Goal: Task Accomplishment & Management: Manage account settings

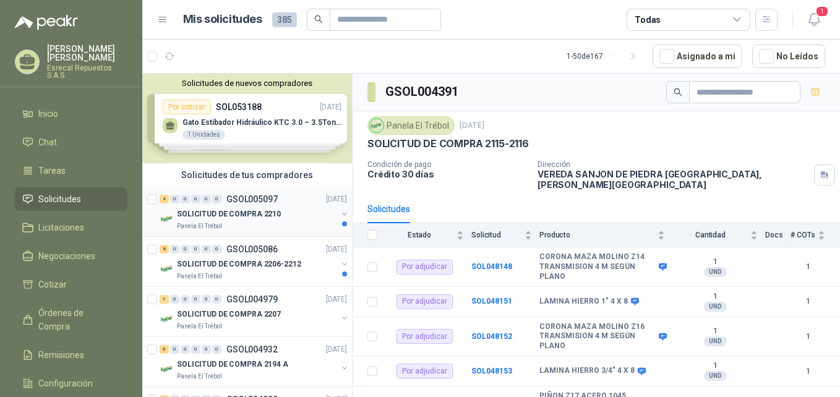
click at [212, 216] on p "SOLICITUD DE COMPRA 2210" at bounding box center [229, 214] width 104 height 12
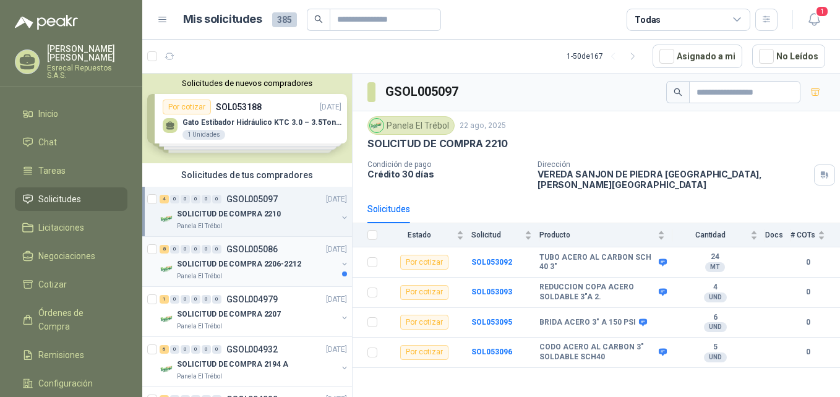
click at [239, 271] on div "SOLICITUD DE COMPRA 2206-2212" at bounding box center [257, 264] width 160 height 15
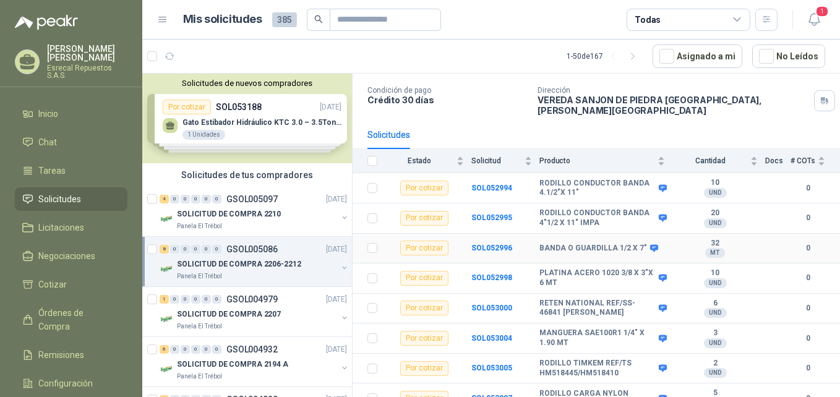
scroll to position [78, 0]
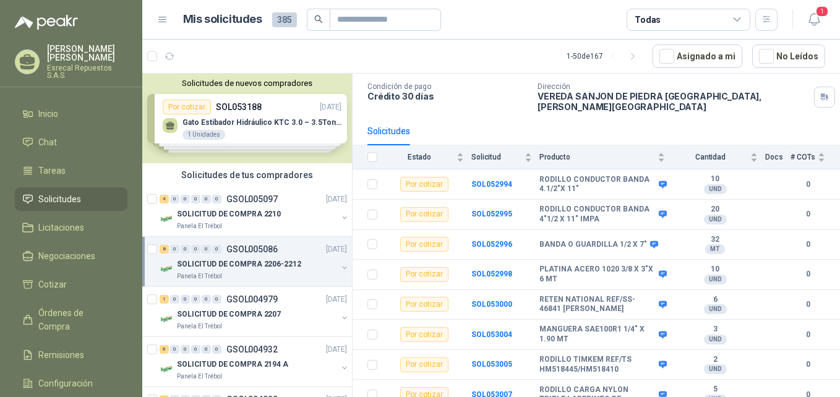
click at [463, 59] on article "1 - 50 de 167 Asignado a mi No Leídos" at bounding box center [491, 56] width 698 height 33
click at [813, 24] on icon "button" at bounding box center [813, 19] width 15 height 15
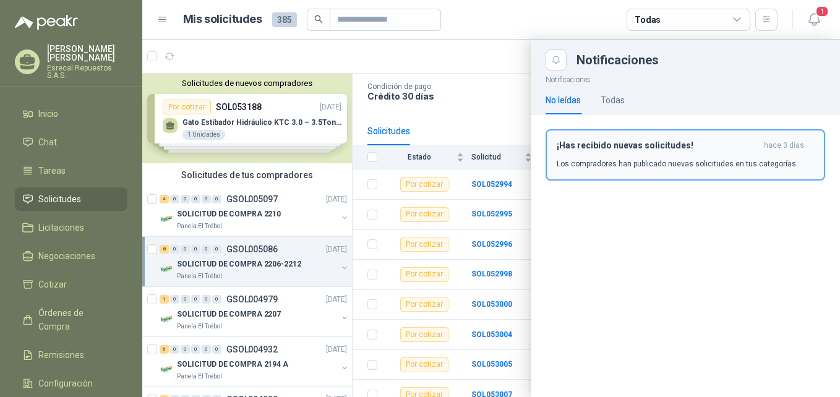
click at [650, 156] on div "¡Has recibido nuevas solicitudes! [DATE] Los compradores han publicado nuevas s…" at bounding box center [685, 154] width 257 height 29
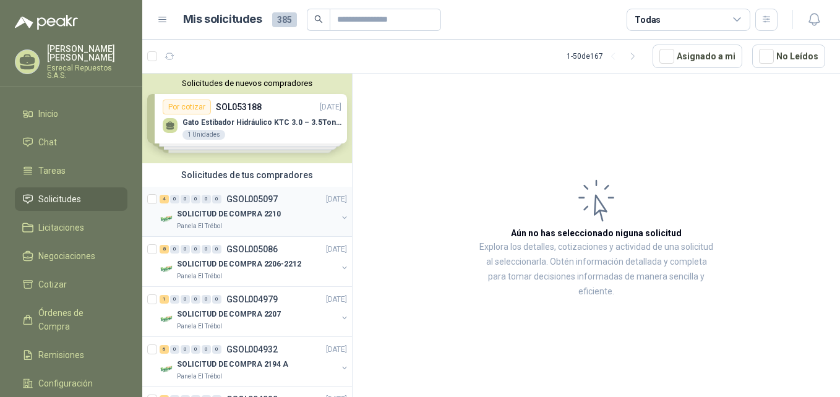
click at [257, 210] on p "SOLICITUD DE COMPRA 2210" at bounding box center [229, 214] width 104 height 12
